Goal: Information Seeking & Learning: Learn about a topic

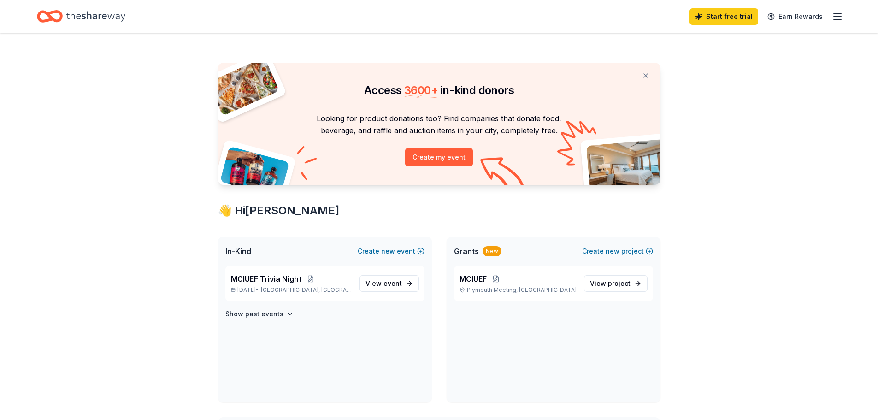
click at [525, 252] on div "Grants New Create new project" at bounding box center [554, 250] width 214 height 29
click at [474, 251] on span "Grants" at bounding box center [466, 251] width 25 height 11
click at [473, 252] on span "Grants" at bounding box center [466, 251] width 25 height 11
click at [831, 19] on div "Start free trial Earn Rewards" at bounding box center [766, 17] width 153 height 22
click at [837, 19] on line "button" at bounding box center [837, 19] width 7 height 0
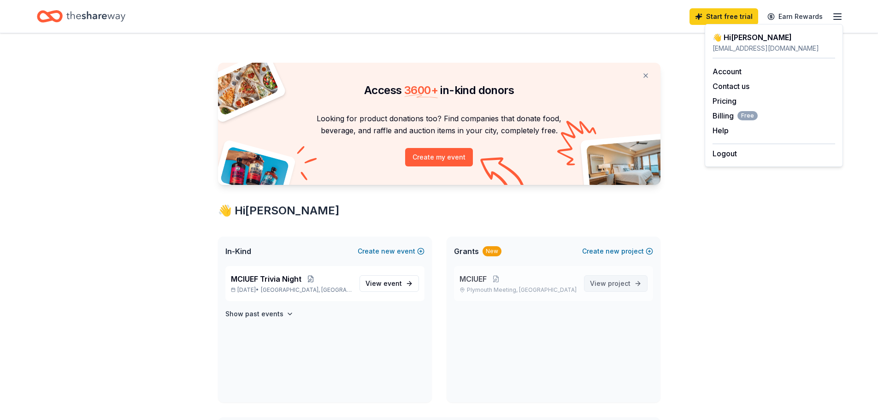
click at [638, 277] on link "View project" at bounding box center [616, 283] width 64 height 17
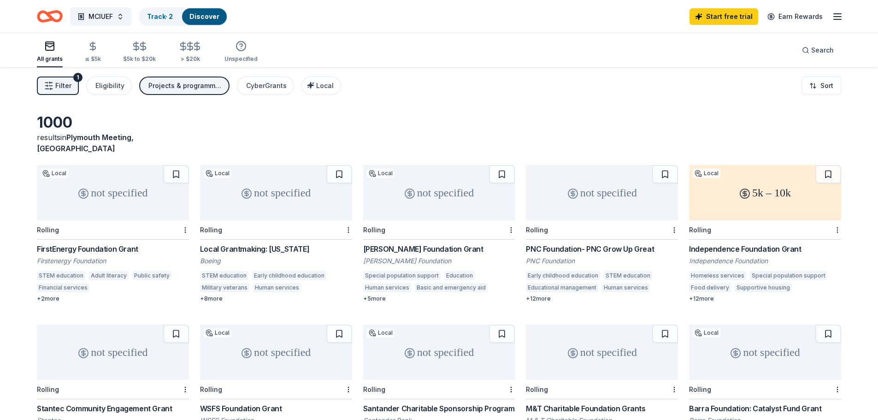
click at [199, 89] on div "Projects & programming, Education, Other" at bounding box center [185, 85] width 74 height 11
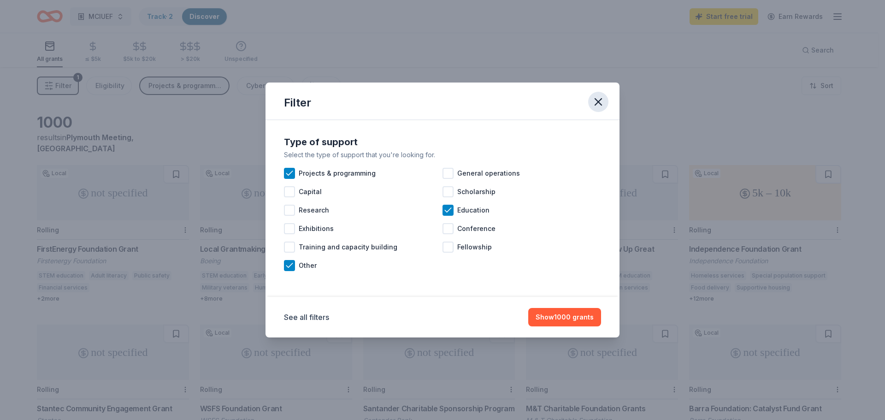
click at [599, 101] on icon "button" at bounding box center [598, 102] width 6 height 6
click at [599, 101] on icon "button" at bounding box center [598, 101] width 13 height 13
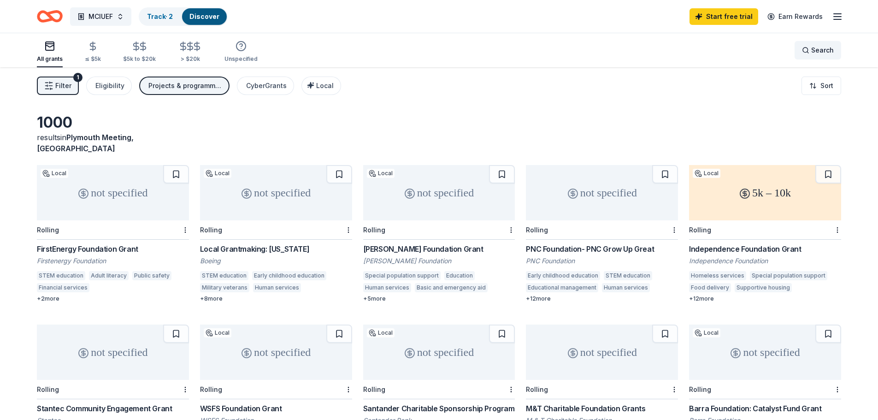
click at [813, 52] on span "Search" at bounding box center [822, 50] width 23 height 11
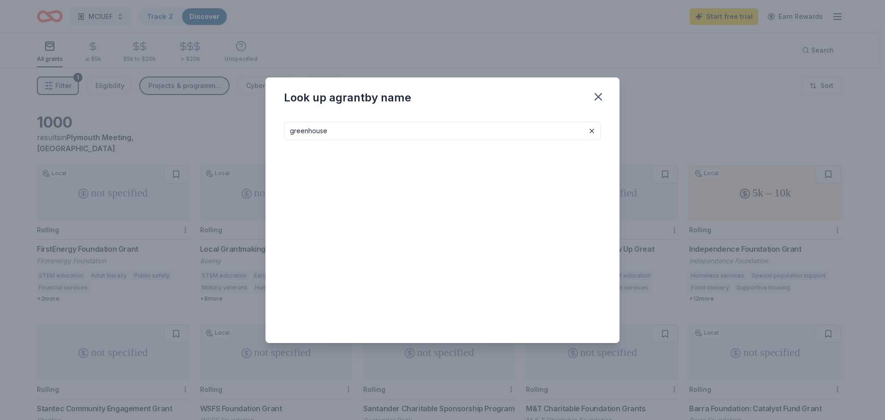
type input "greenhouse"
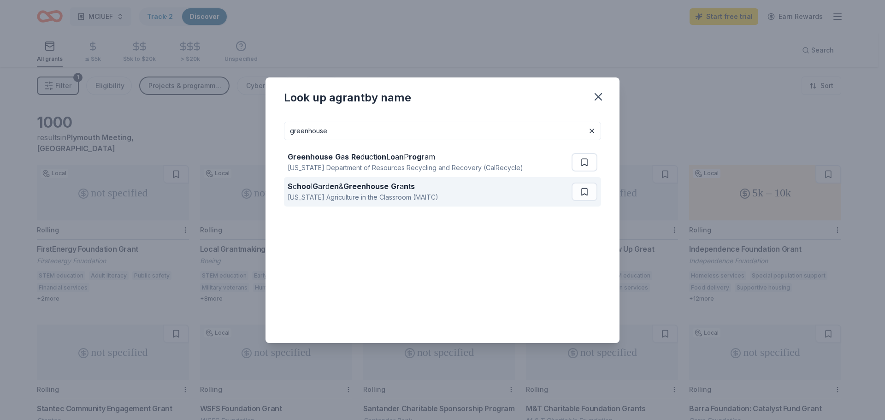
click at [389, 191] on div "S c hoo [PERSON_NAME] en & Greenhouse Gr a n t s" at bounding box center [363, 186] width 151 height 11
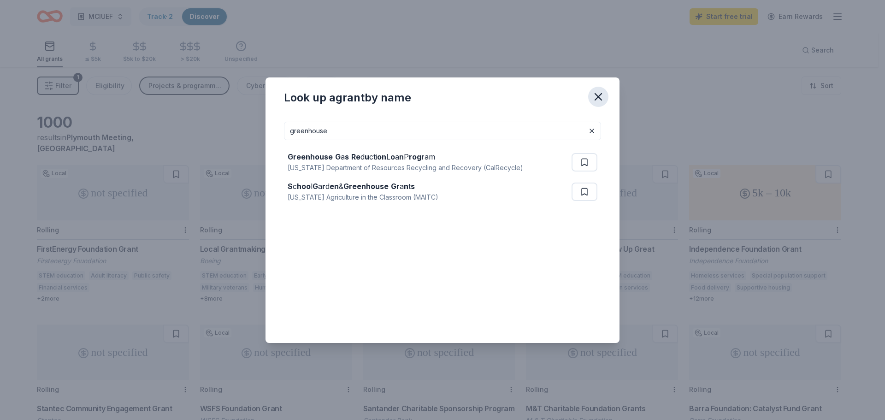
click at [600, 97] on icon "button" at bounding box center [598, 96] width 13 height 13
